Goal: Task Accomplishment & Management: Manage account settings

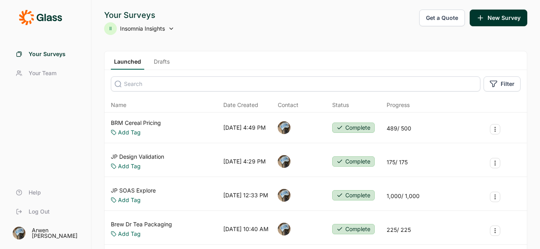
click at [169, 28] on icon at bounding box center [171, 28] width 6 height 6
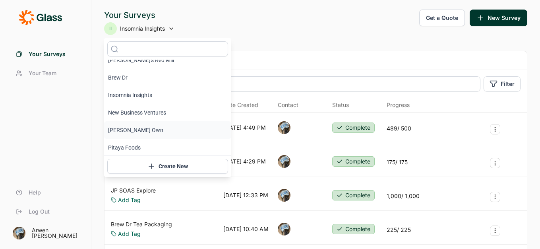
scroll to position [10, 0]
click at [140, 143] on li "Pitaya Foods" at bounding box center [167, 145] width 127 height 17
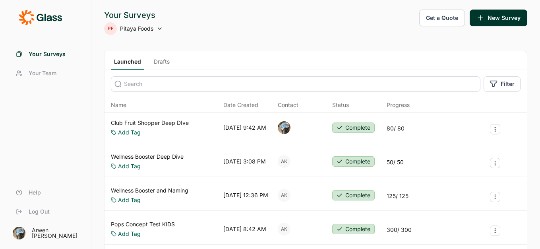
scroll to position [2, 0]
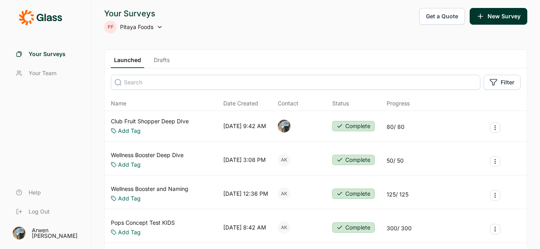
click at [44, 70] on span "Your Team" at bounding box center [43, 73] width 28 height 8
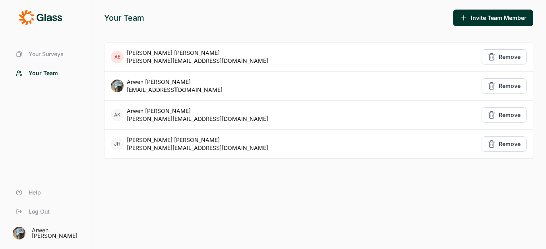
click at [45, 54] on span "Your Surveys" at bounding box center [46, 54] width 35 height 8
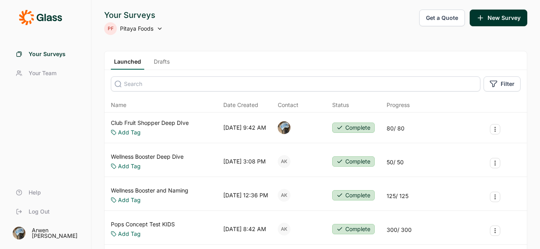
click at [159, 62] on link "Drafts" at bounding box center [162, 64] width 22 height 12
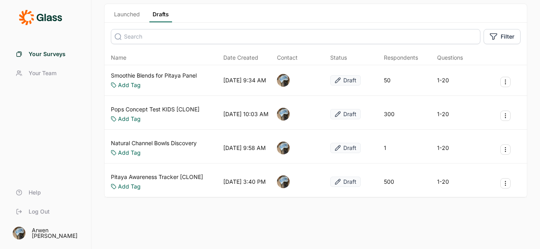
scroll to position [50, 0]
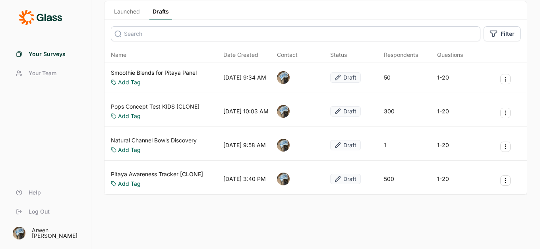
click at [123, 13] on link "Launched" at bounding box center [127, 14] width 32 height 12
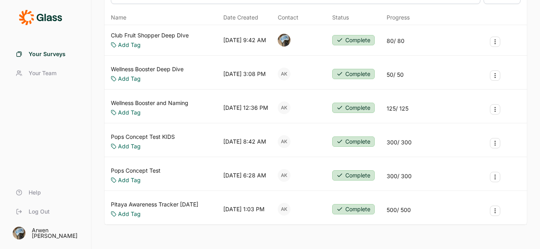
scroll to position [126, 0]
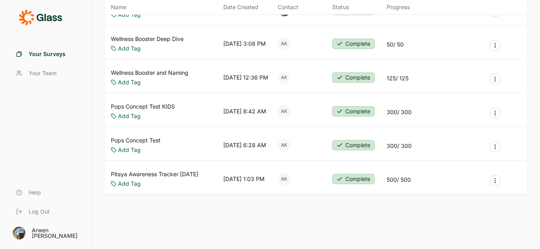
click at [36, 75] on span "Your Team" at bounding box center [43, 73] width 28 height 8
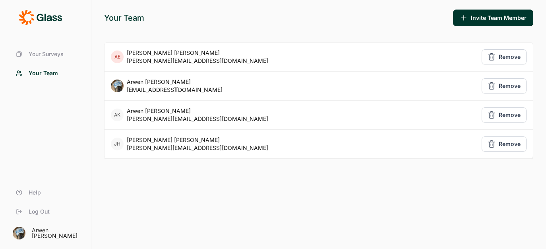
click at [44, 50] on span "Your Surveys" at bounding box center [46, 54] width 35 height 8
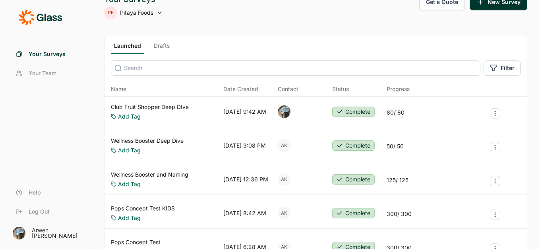
scroll to position [126, 0]
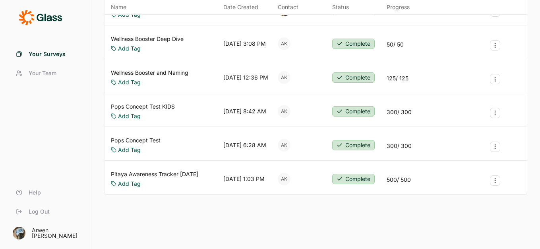
click at [183, 170] on link "Pitaya Awareness Tracker [DATE]" at bounding box center [154, 174] width 87 height 8
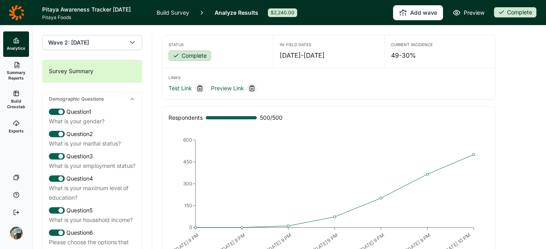
click at [178, 9] on link "Build Survey" at bounding box center [172, 12] width 33 height 25
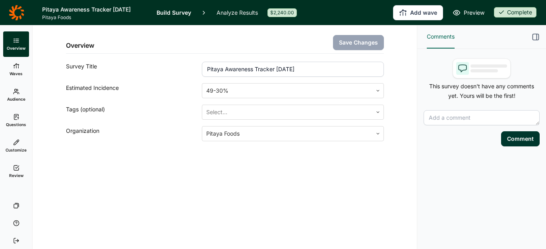
click at [14, 169] on icon at bounding box center [16, 167] width 6 height 6
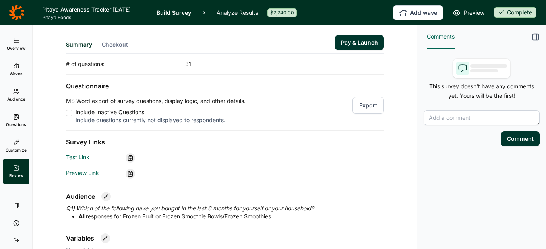
scroll to position [50, 0]
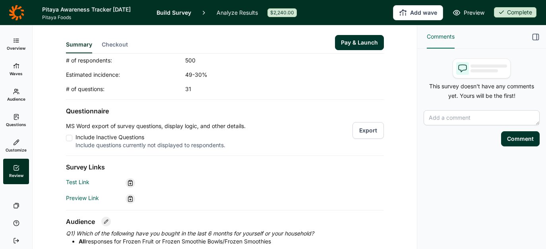
click at [111, 43] on span "Checkout" at bounding box center [115, 45] width 26 height 8
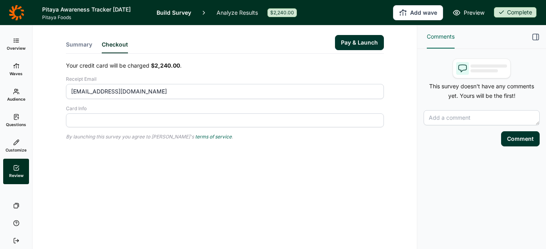
click at [83, 45] on button "Summary" at bounding box center [79, 47] width 26 height 13
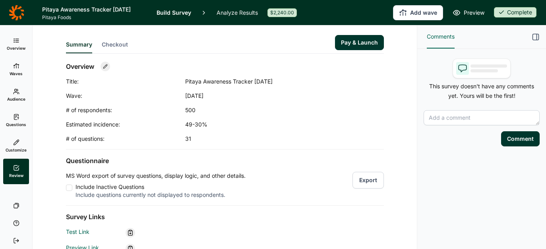
click at [15, 42] on use at bounding box center [16, 41] width 5 height 4
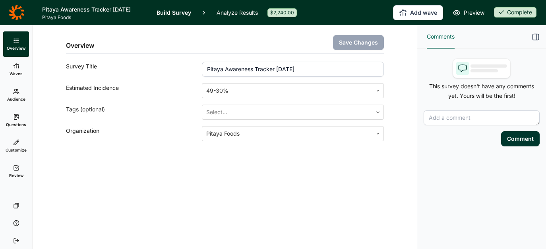
click at [201, 171] on div "Overview Save Changes Survey Title Pitaya Awareness Tracker [DATE] Estimated In…" at bounding box center [224, 102] width 365 height 154
click at [17, 91] on icon at bounding box center [16, 91] width 6 height 6
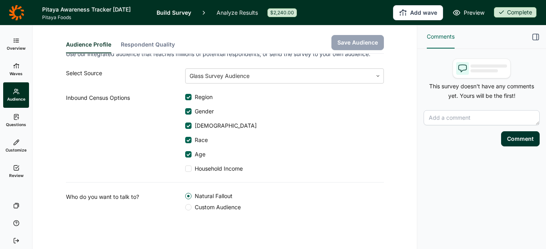
scroll to position [13, 0]
click at [25, 122] on span "Questions" at bounding box center [16, 125] width 20 height 6
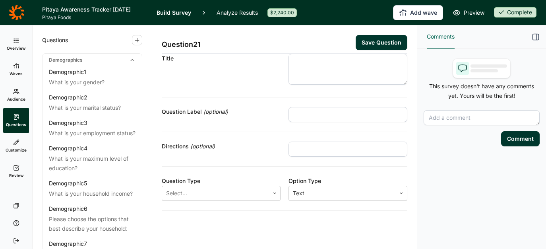
click at [12, 43] on link "Overview" at bounding box center [16, 43] width 26 height 25
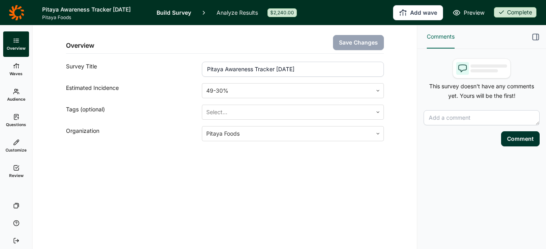
click at [280, 201] on div "Overview Save Changes Survey Title Pitaya Awareness Tracker [DATE] Estimated In…" at bounding box center [225, 136] width 384 height 223
click at [13, 11] on icon at bounding box center [16, 12] width 15 height 15
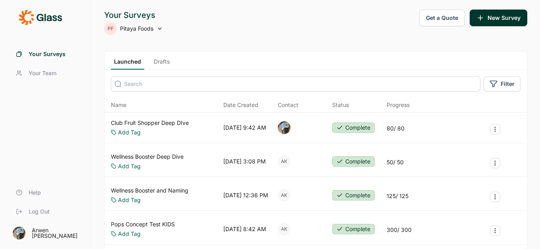
click at [35, 73] on span "Your Team" at bounding box center [43, 73] width 28 height 8
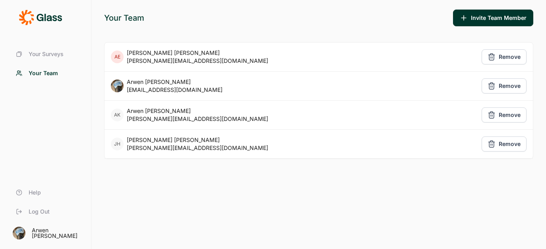
click at [154, 56] on div "[PERSON_NAME]" at bounding box center [197, 53] width 141 height 8
click at [474, 21] on button "Invite Team Member" at bounding box center [493, 18] width 80 height 17
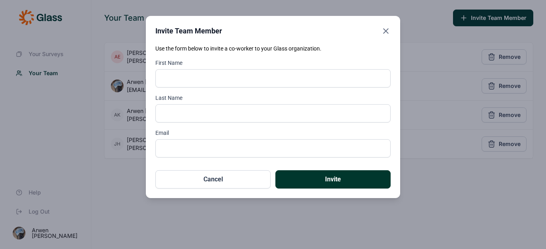
click at [231, 182] on button "Cancel" at bounding box center [212, 179] width 115 height 18
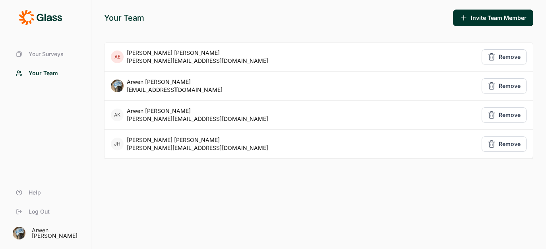
click at [287, 204] on div "Your Team Invite Team Member [PERSON_NAME] Elleman [EMAIL_ADDRESS][DOMAIN_NAME]…" at bounding box center [318, 124] width 454 height 249
click at [40, 53] on span "Your Surveys" at bounding box center [46, 54] width 35 height 8
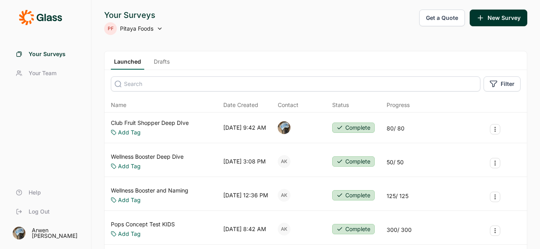
click at [156, 28] on div "PF Pitaya Foods" at bounding box center [133, 28] width 59 height 13
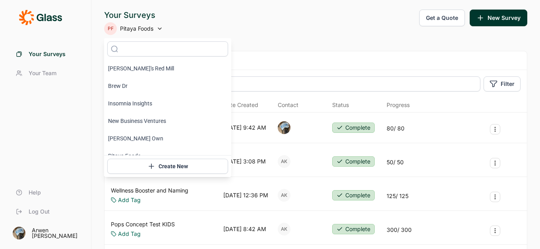
click at [290, 33] on div "Your Surveys PF Pitaya Foods Get a Quote New Survey" at bounding box center [315, 22] width 423 height 25
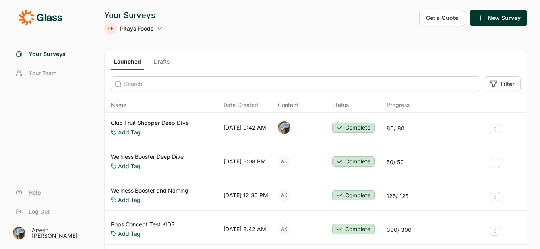
click at [145, 26] on span "Pitaya Foods" at bounding box center [136, 29] width 33 height 8
click at [309, 35] on div "Your Surveys PF Pitaya Foods Get a Quote New Survey Launched Drafts Filter Name…" at bounding box center [315, 183] width 448 height 366
